Goal: Book appointment/travel/reservation

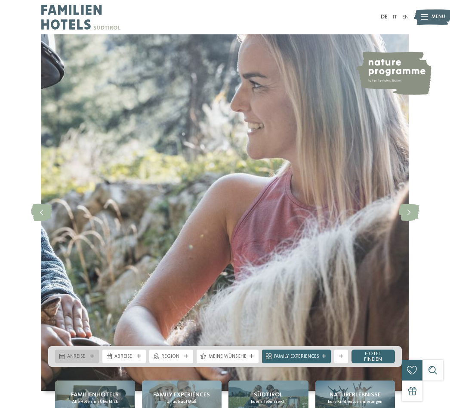
click at [86, 361] on span "Anreise" at bounding box center [77, 357] width 20 height 7
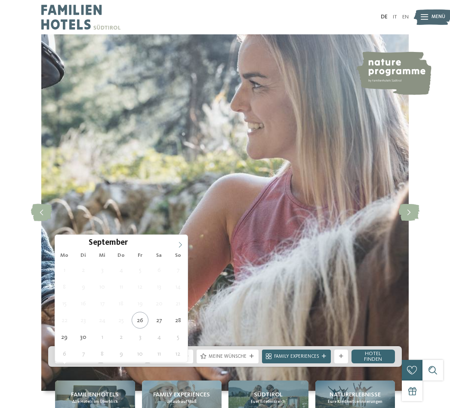
click at [179, 248] on icon at bounding box center [180, 245] width 3 height 6
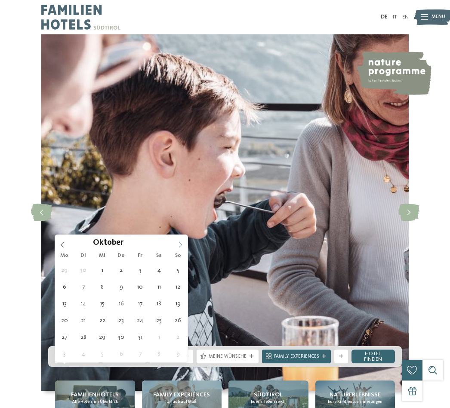
click at [182, 245] on icon at bounding box center [180, 245] width 6 height 6
click at [186, 246] on span at bounding box center [180, 242] width 15 height 15
click at [184, 245] on span at bounding box center [180, 242] width 15 height 15
type input "****"
click at [183, 246] on span at bounding box center [180, 242] width 15 height 15
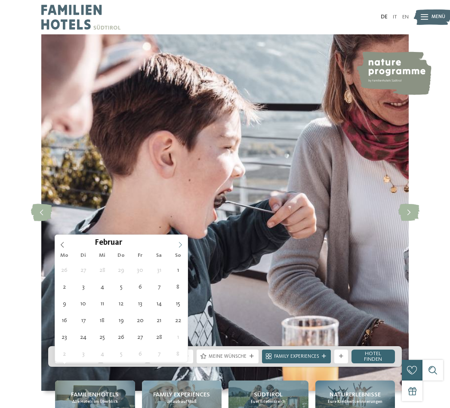
click at [184, 246] on span at bounding box center [180, 242] width 15 height 15
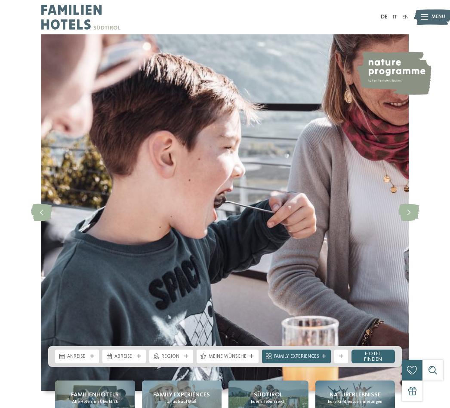
click at [188, 246] on img at bounding box center [224, 212] width 367 height 357
click at [86, 364] on div "Anreise" at bounding box center [77, 357] width 44 height 14
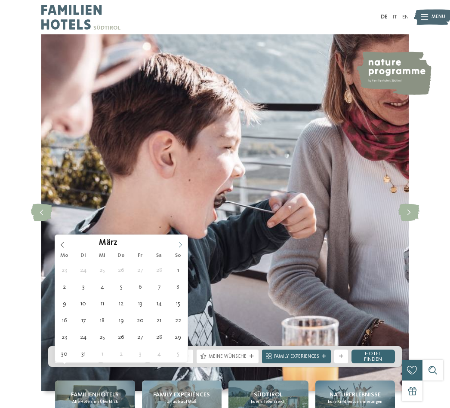
click at [184, 248] on span at bounding box center [180, 242] width 15 height 15
click at [181, 245] on icon at bounding box center [180, 245] width 3 height 6
click at [181, 247] on icon at bounding box center [180, 245] width 6 height 6
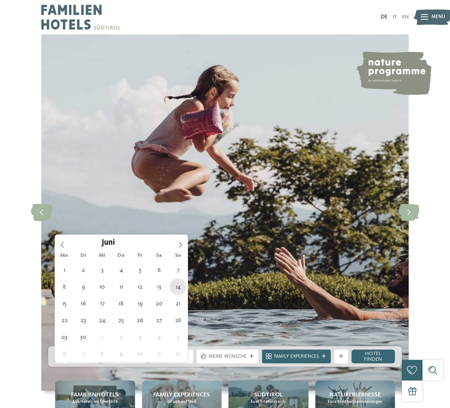
type div "[DATE]"
type input "****"
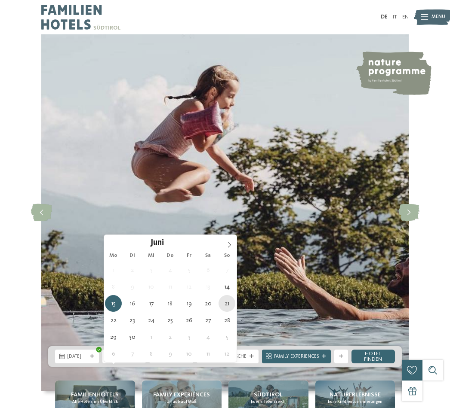
type div "[DATE]"
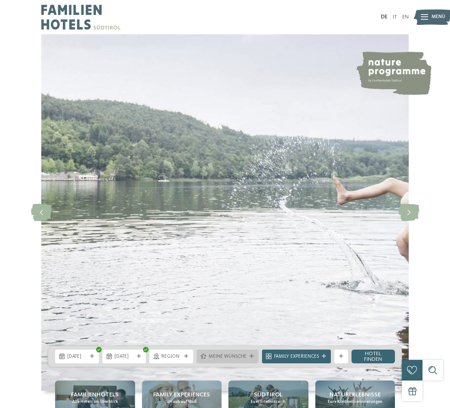
click at [232, 361] on span "Meine Wünsche" at bounding box center [227, 357] width 38 height 7
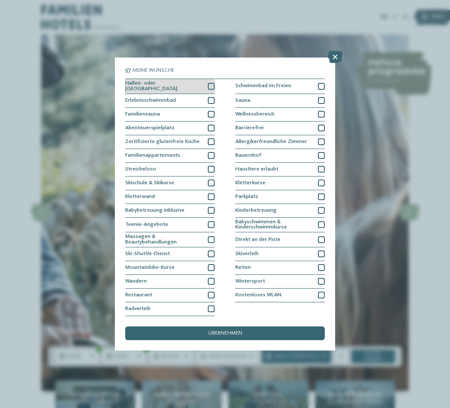
click at [211, 83] on div at bounding box center [211, 86] width 7 height 7
click at [212, 97] on div at bounding box center [211, 100] width 7 height 7
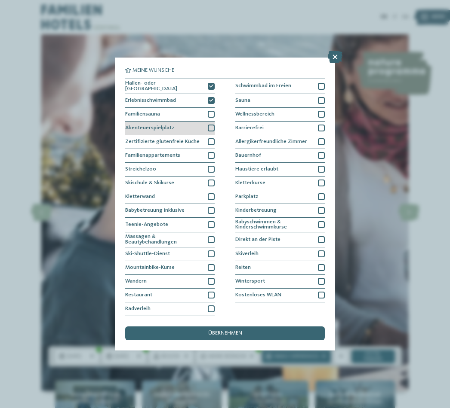
click at [209, 125] on div at bounding box center [211, 128] width 7 height 7
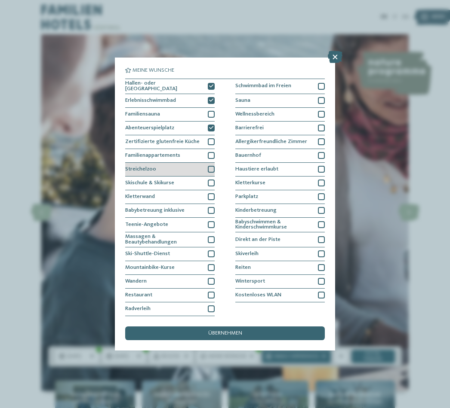
click at [210, 166] on div at bounding box center [211, 169] width 7 height 7
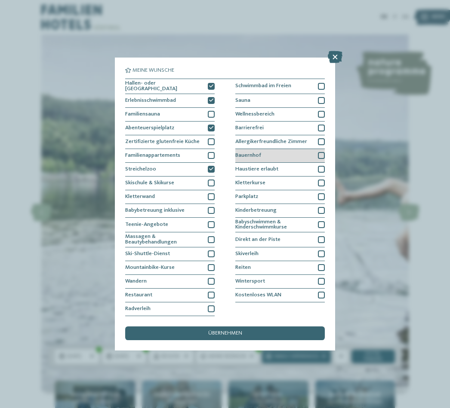
click at [322, 152] on div at bounding box center [321, 155] width 7 height 7
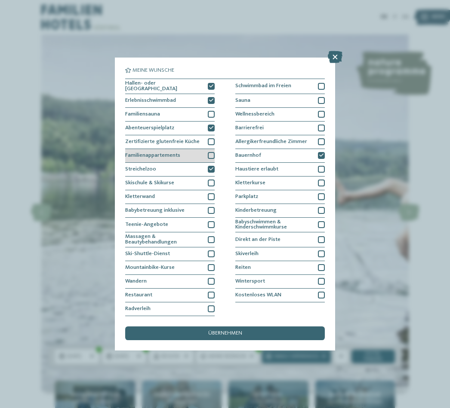
click at [209, 152] on div at bounding box center [211, 155] width 7 height 7
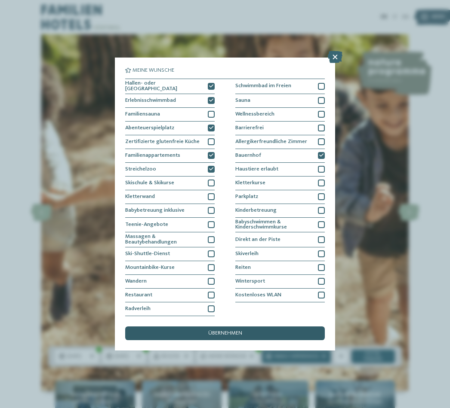
click at [246, 327] on div "übernehmen" at bounding box center [224, 334] width 199 height 14
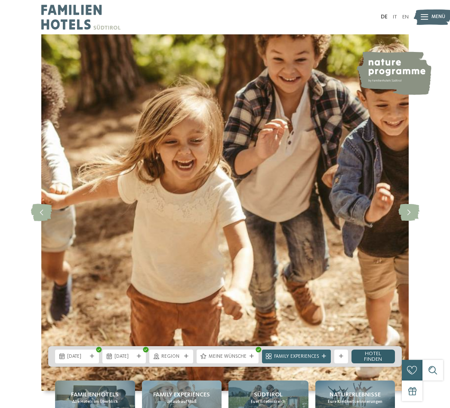
click at [379, 364] on link "Hotel finden" at bounding box center [373, 357] width 44 height 14
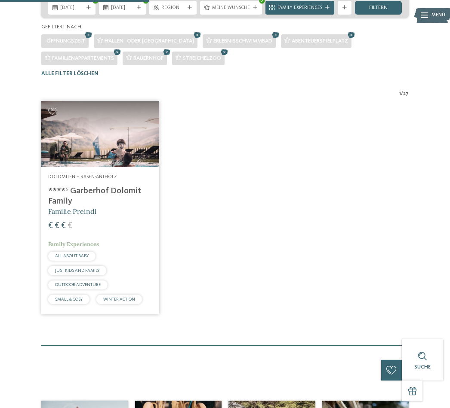
scroll to position [164, 0]
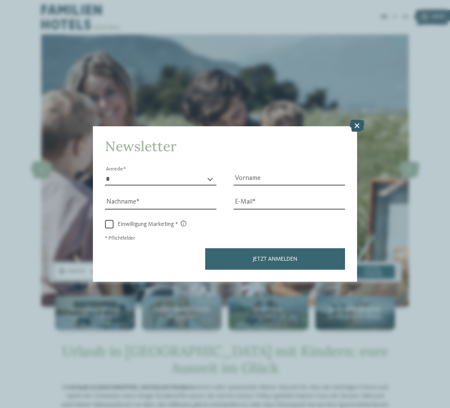
click at [349, 120] on icon at bounding box center [356, 126] width 15 height 12
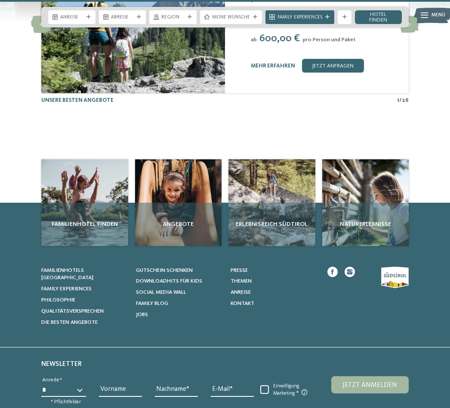
scroll to position [1798, 0]
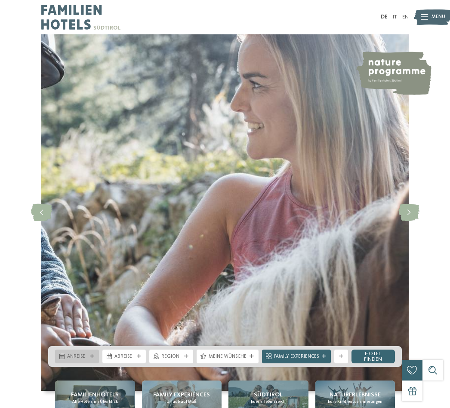
click at [80, 364] on div "Anreise" at bounding box center [77, 357] width 44 height 14
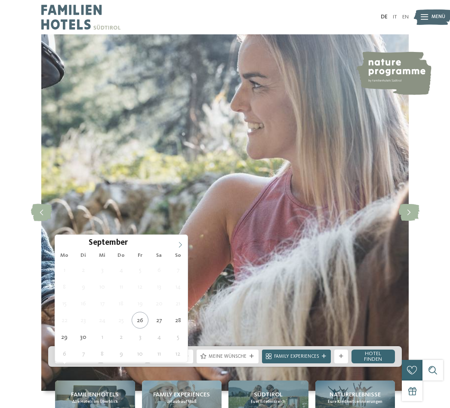
click at [178, 245] on icon at bounding box center [180, 245] width 6 height 6
click at [183, 245] on span at bounding box center [180, 242] width 15 height 15
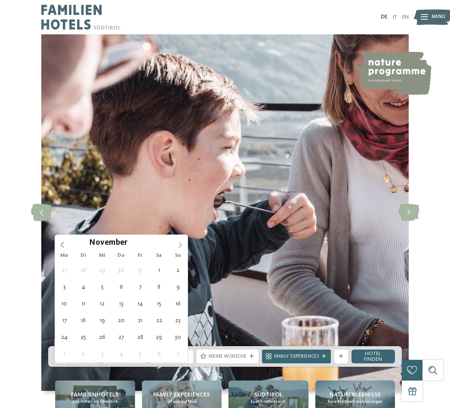
click at [183, 247] on icon at bounding box center [180, 245] width 6 height 6
click at [183, 247] on span at bounding box center [180, 242] width 15 height 15
type input "****"
click at [184, 246] on span at bounding box center [180, 242] width 15 height 15
click at [185, 242] on span at bounding box center [180, 242] width 15 height 15
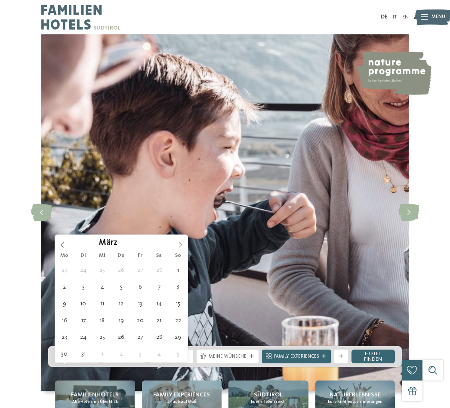
click at [185, 245] on span at bounding box center [180, 242] width 15 height 15
click at [183, 245] on icon at bounding box center [180, 245] width 6 height 6
click at [183, 244] on icon at bounding box center [180, 245] width 6 height 6
type div "[DATE]"
type input "****"
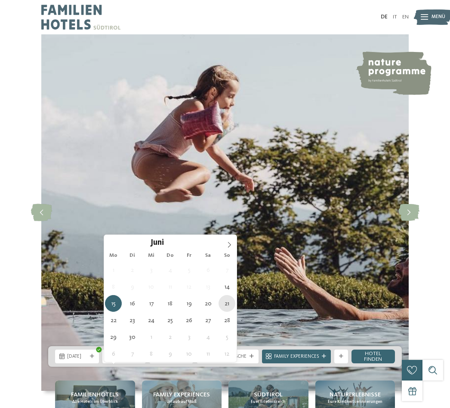
type div "[DATE]"
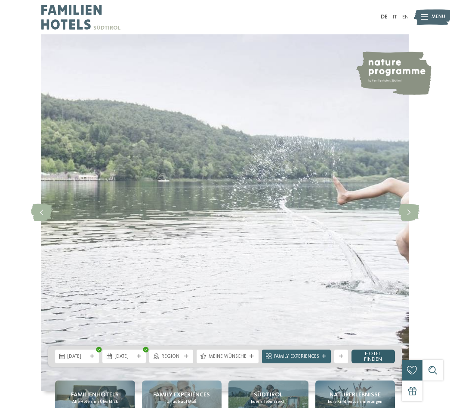
click at [375, 364] on link "Hotel finden" at bounding box center [373, 357] width 44 height 14
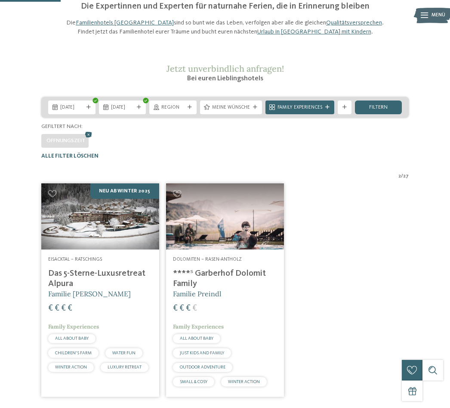
scroll to position [57, 0]
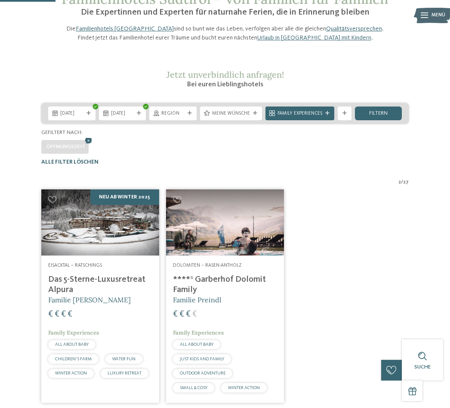
click at [248, 246] on img at bounding box center [225, 223] width 118 height 66
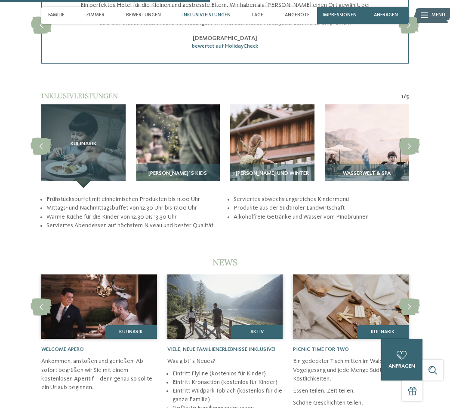
scroll to position [1313, 0]
